Goal: Task Accomplishment & Management: Complete application form

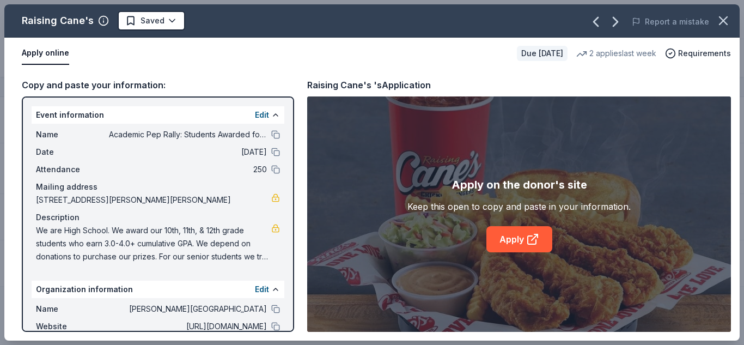
scroll to position [1, 0]
click at [136, 20] on html "Academic Pep Rally: Students Awarded for Academic Excellence Track · 6 Discover…" at bounding box center [372, 171] width 744 height 345
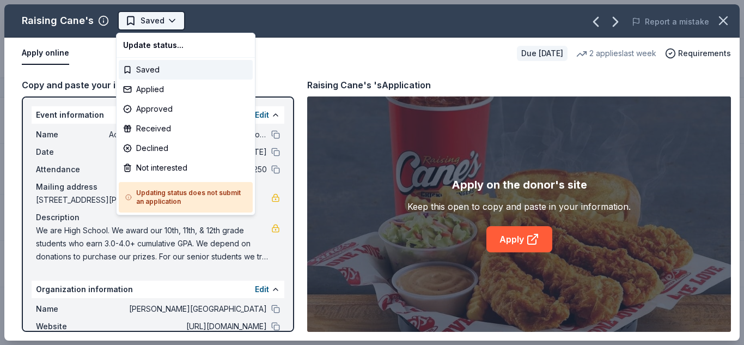
scroll to position [0, 0]
click at [146, 89] on div "Applied" at bounding box center [186, 89] width 134 height 20
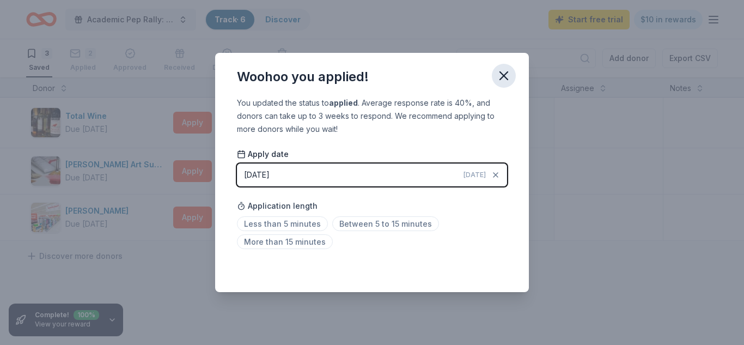
click at [506, 78] on icon "button" at bounding box center [504, 76] width 8 height 8
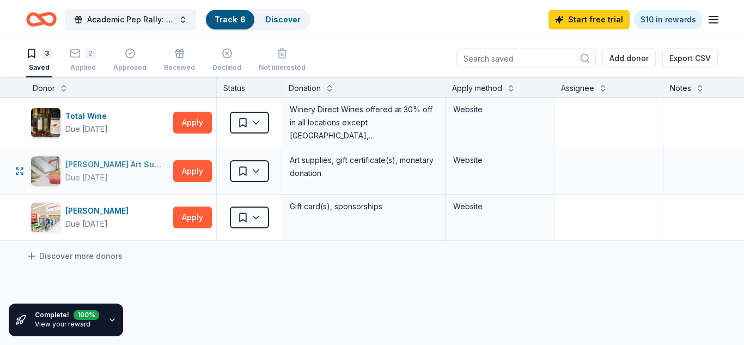
click at [121, 167] on div "[PERSON_NAME] Art Supply" at bounding box center [116, 164] width 103 height 13
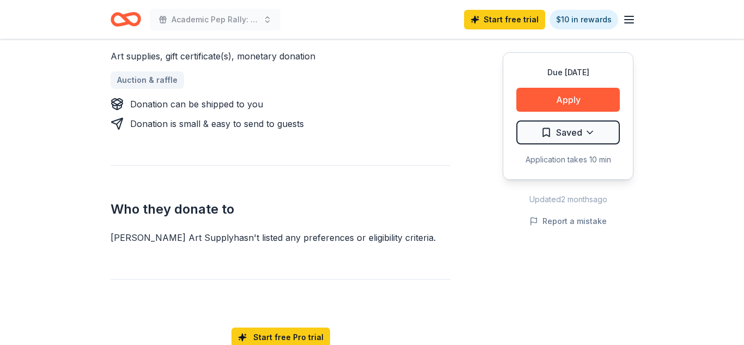
scroll to position [504, 0]
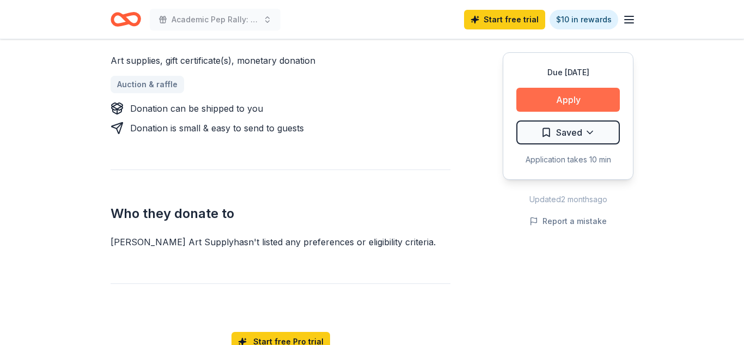
click at [542, 99] on button "Apply" at bounding box center [567, 100] width 103 height 24
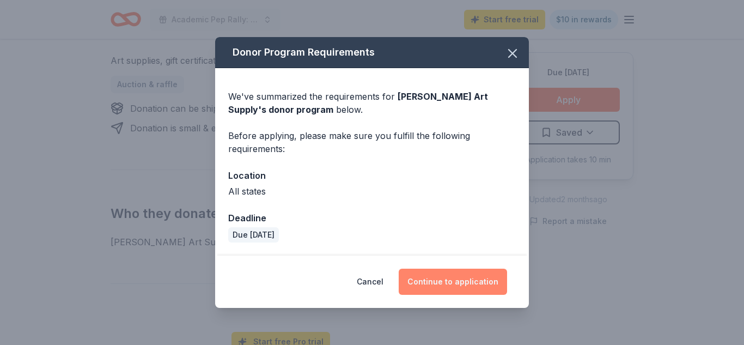
click at [471, 285] on button "Continue to application" at bounding box center [453, 281] width 108 height 26
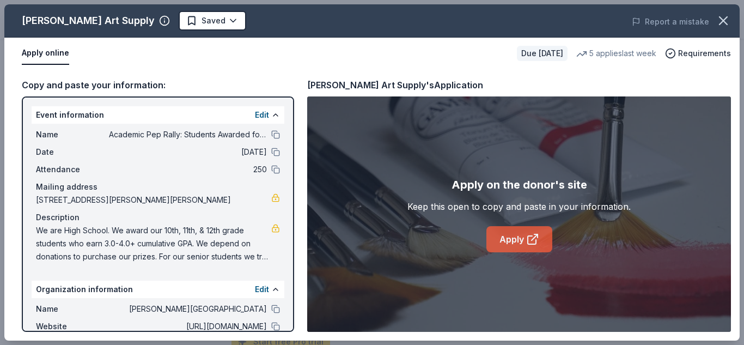
click at [504, 232] on link "Apply" at bounding box center [519, 239] width 66 height 26
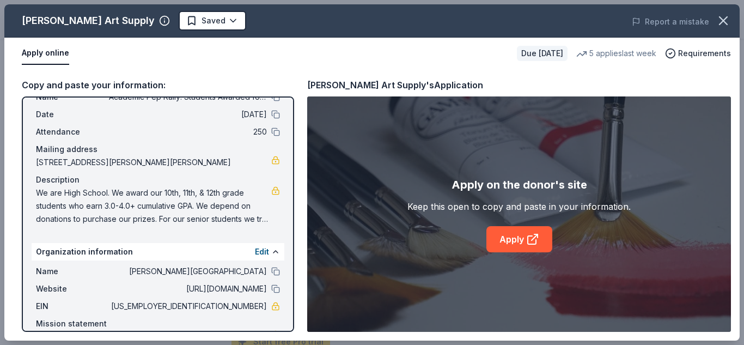
scroll to position [39, 0]
click at [273, 287] on button at bounding box center [275, 287] width 9 height 9
click at [185, 213] on span "We are High School. We award our 10th, 11th, & 12th grade students who earn 3.0…" at bounding box center [153, 204] width 235 height 39
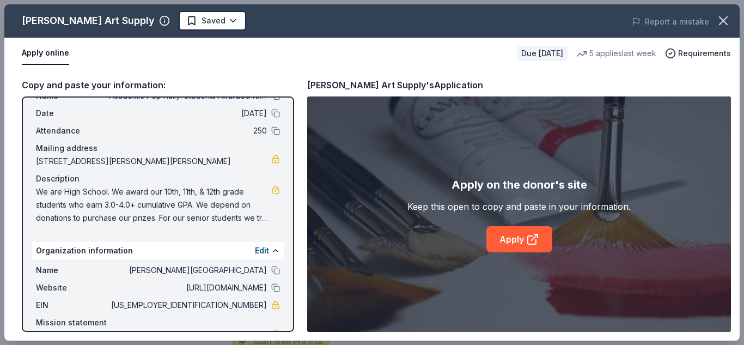
scroll to position [89, 0]
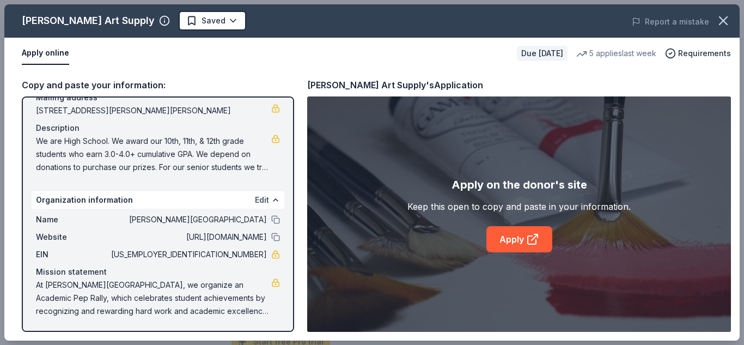
click at [264, 196] on button "Edit" at bounding box center [262, 199] width 14 height 13
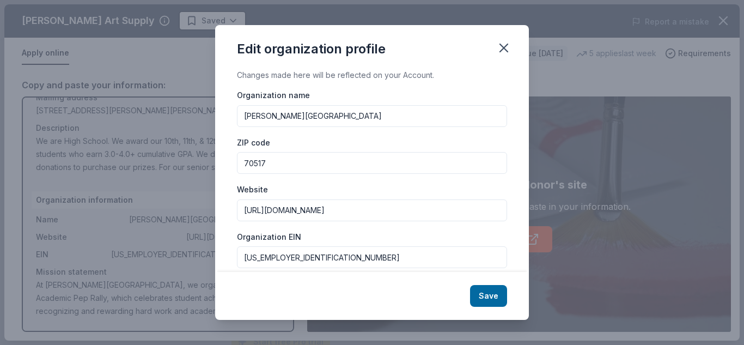
scroll to position [162, 0]
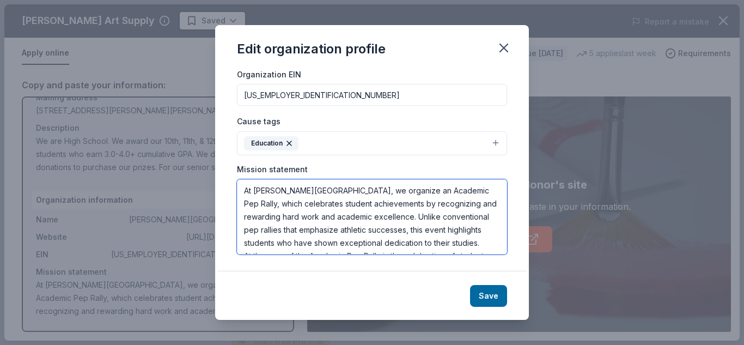
click at [409, 195] on textarea "At [PERSON_NAME][GEOGRAPHIC_DATA], we organize an Academic Pep Rally, which cel…" at bounding box center [372, 216] width 270 height 75
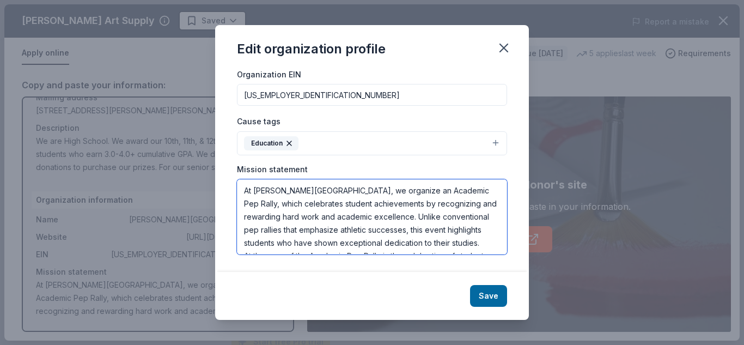
click at [409, 195] on textarea "At [PERSON_NAME][GEOGRAPHIC_DATA], we organize an Academic Pep Rally, which cel…" at bounding box center [372, 216] width 270 height 75
drag, startPoint x: 242, startPoint y: 189, endPoint x: 512, endPoint y: 286, distance: 286.7
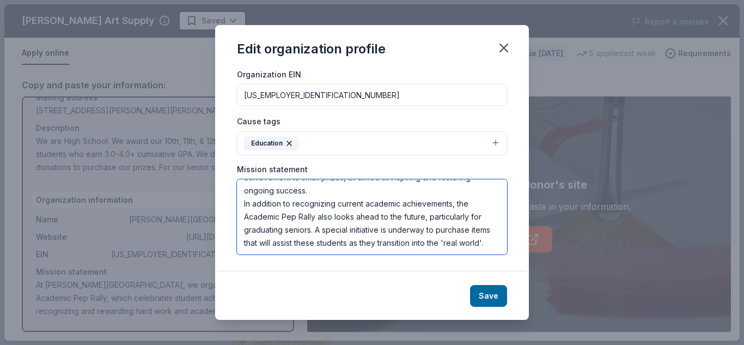
click at [512, 286] on div "Edit organization profile Changes made here will be reflected on your Account. …" at bounding box center [372, 172] width 314 height 295
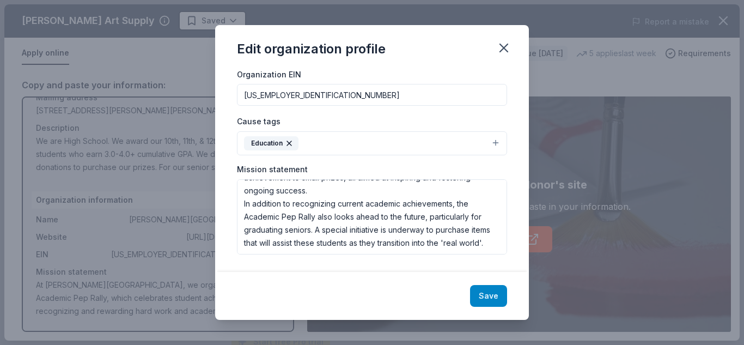
click at [495, 297] on button "Save" at bounding box center [488, 296] width 37 height 22
